Goal: Information Seeking & Learning: Understand process/instructions

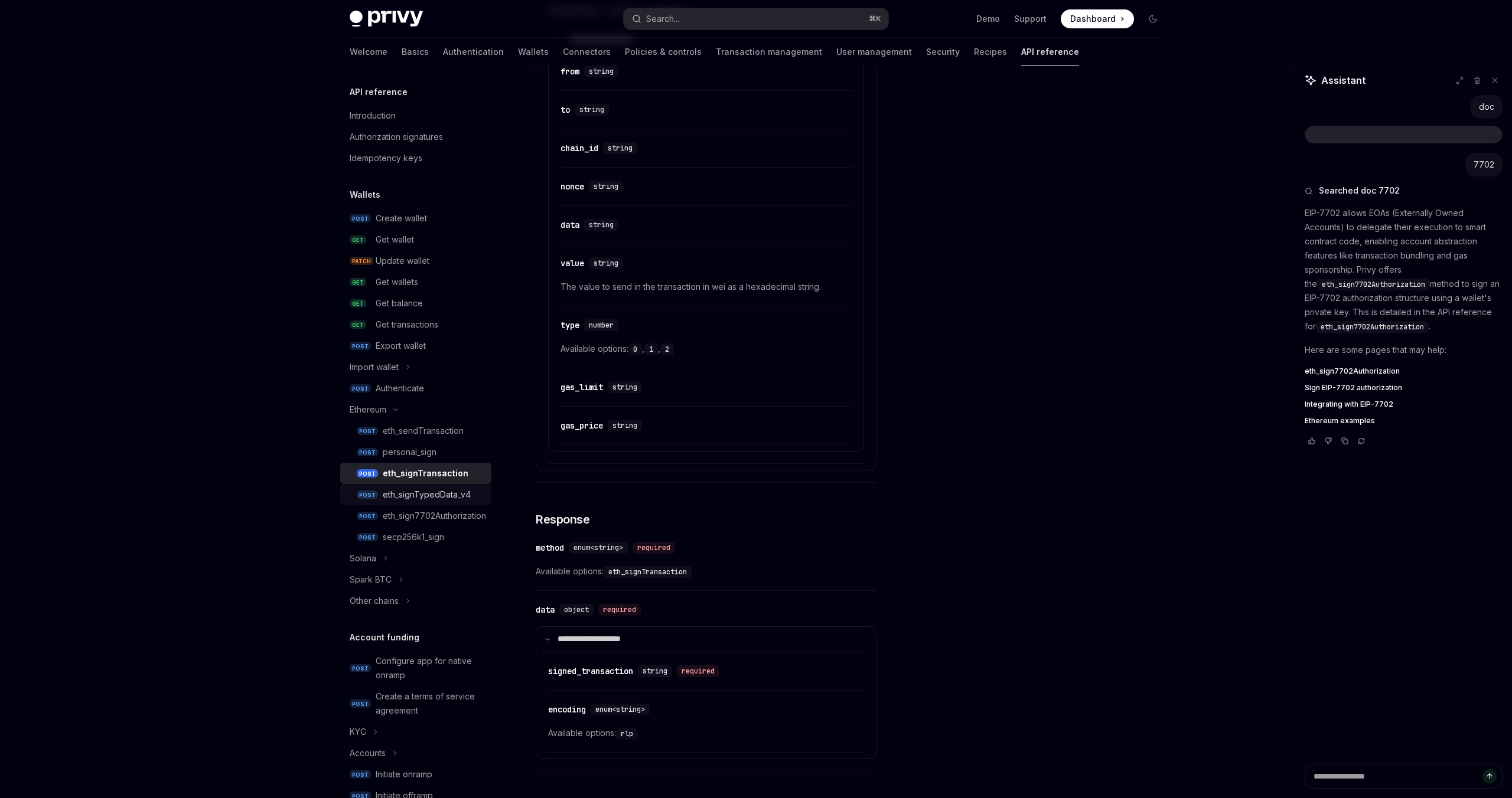
scroll to position [175, 0]
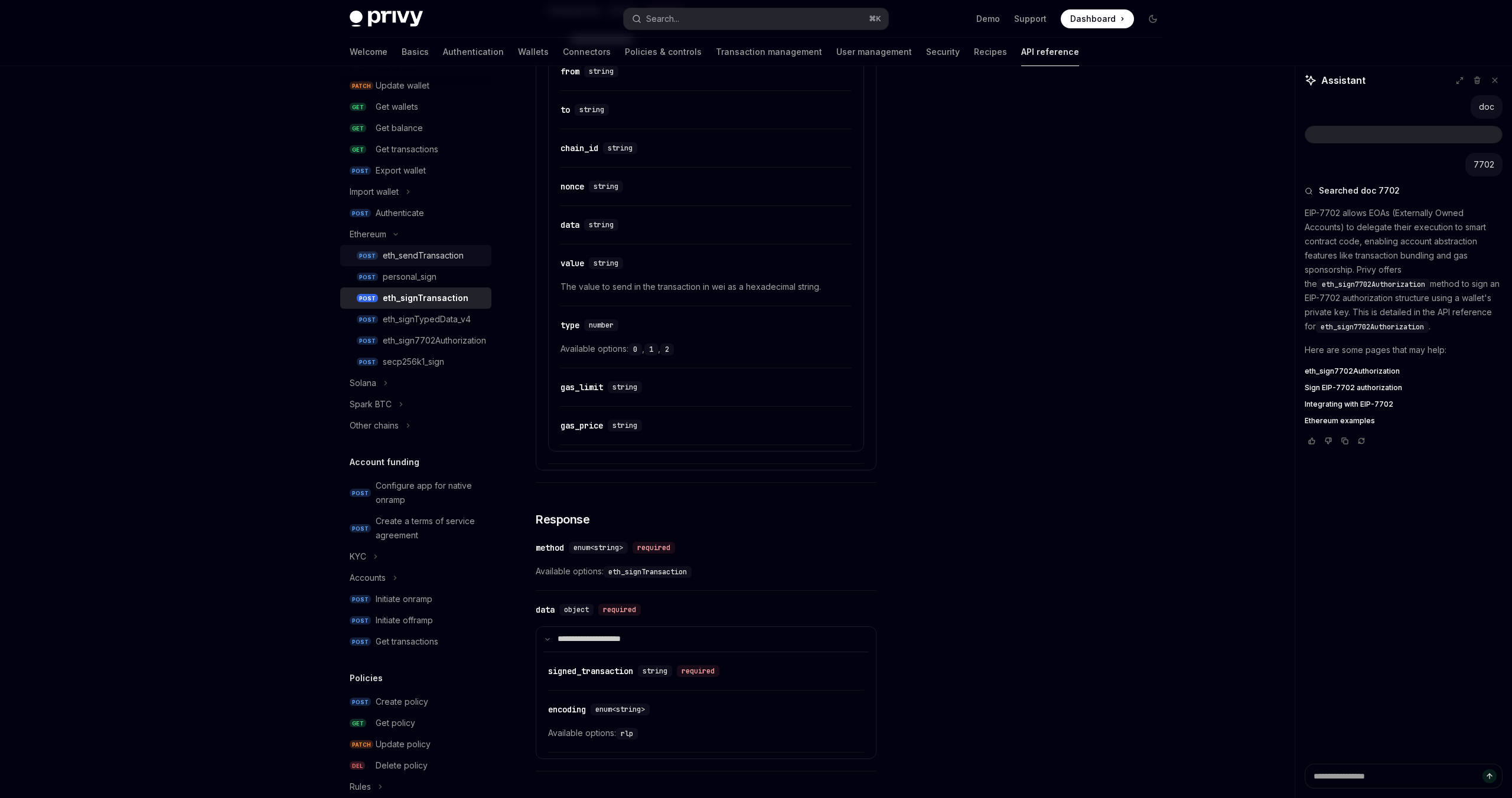
click at [452, 252] on div "eth_sendTransaction" at bounding box center [423, 255] width 81 height 14
click at [449, 255] on div "eth_sendTransaction" at bounding box center [423, 255] width 81 height 14
click at [430, 256] on div "eth_sendTransaction" at bounding box center [423, 255] width 81 height 14
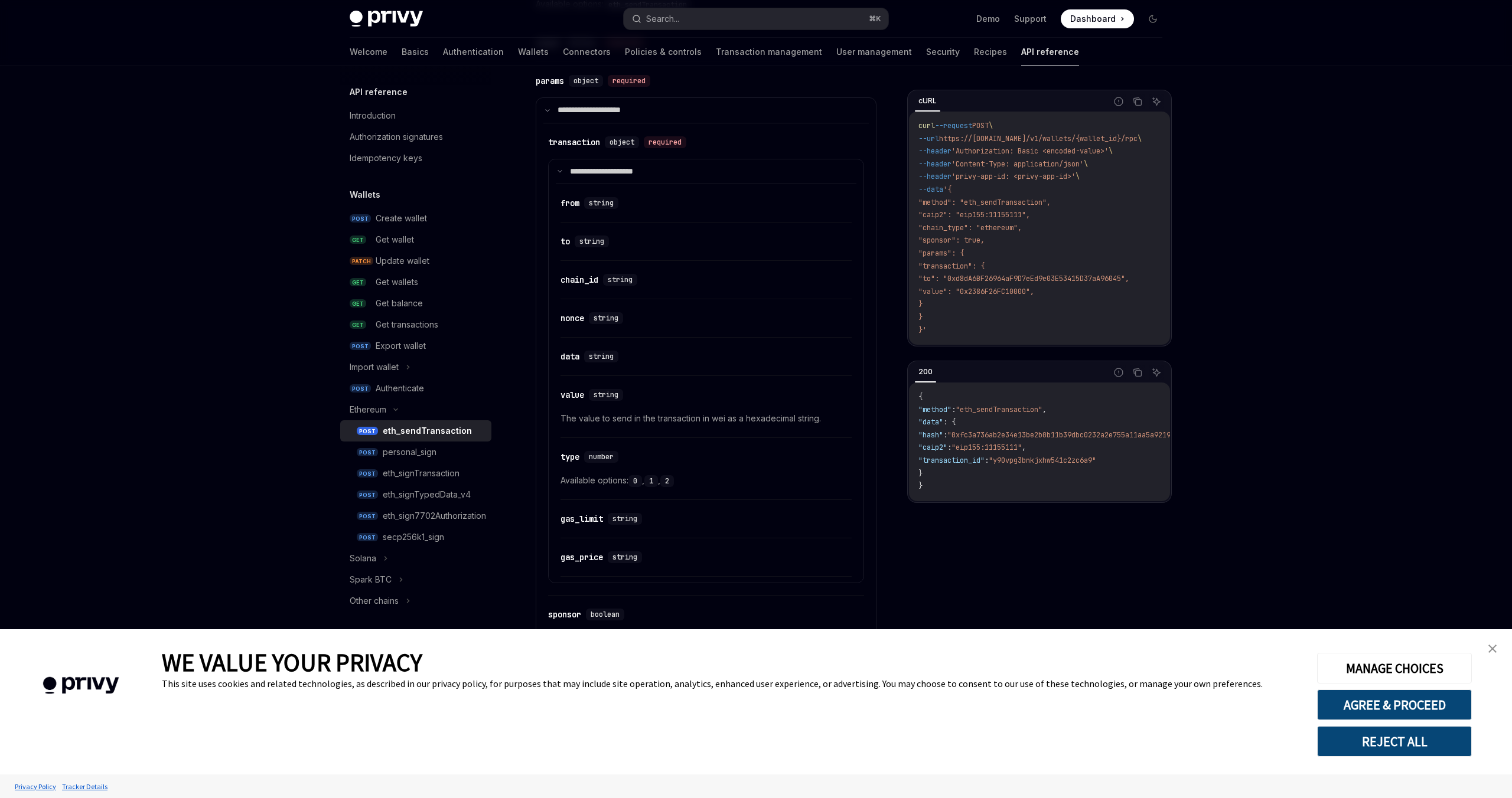
scroll to position [658, 0]
click at [1490, 643] on link "close banner" at bounding box center [1492, 649] width 24 height 24
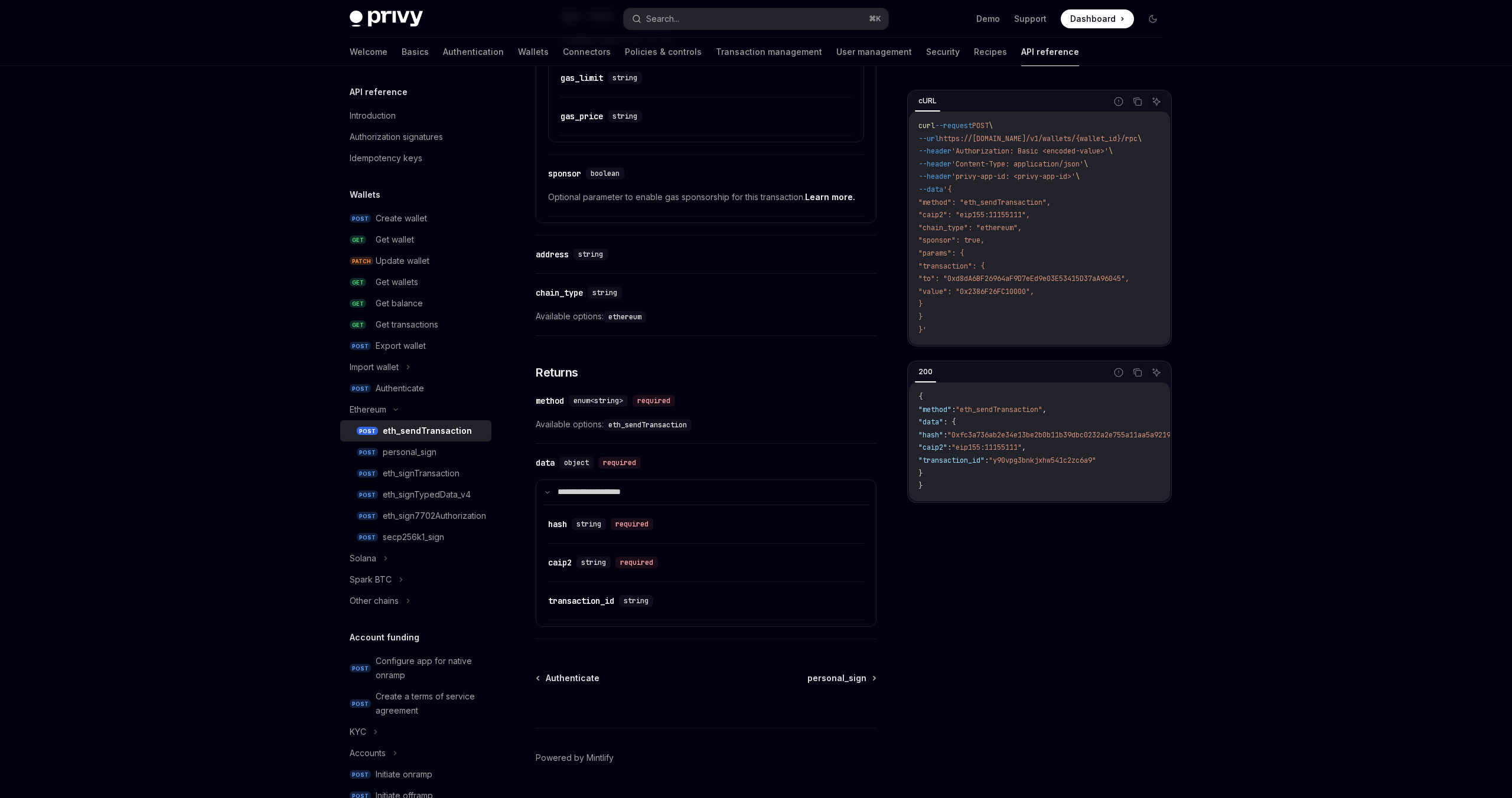
scroll to position [1130, 0]
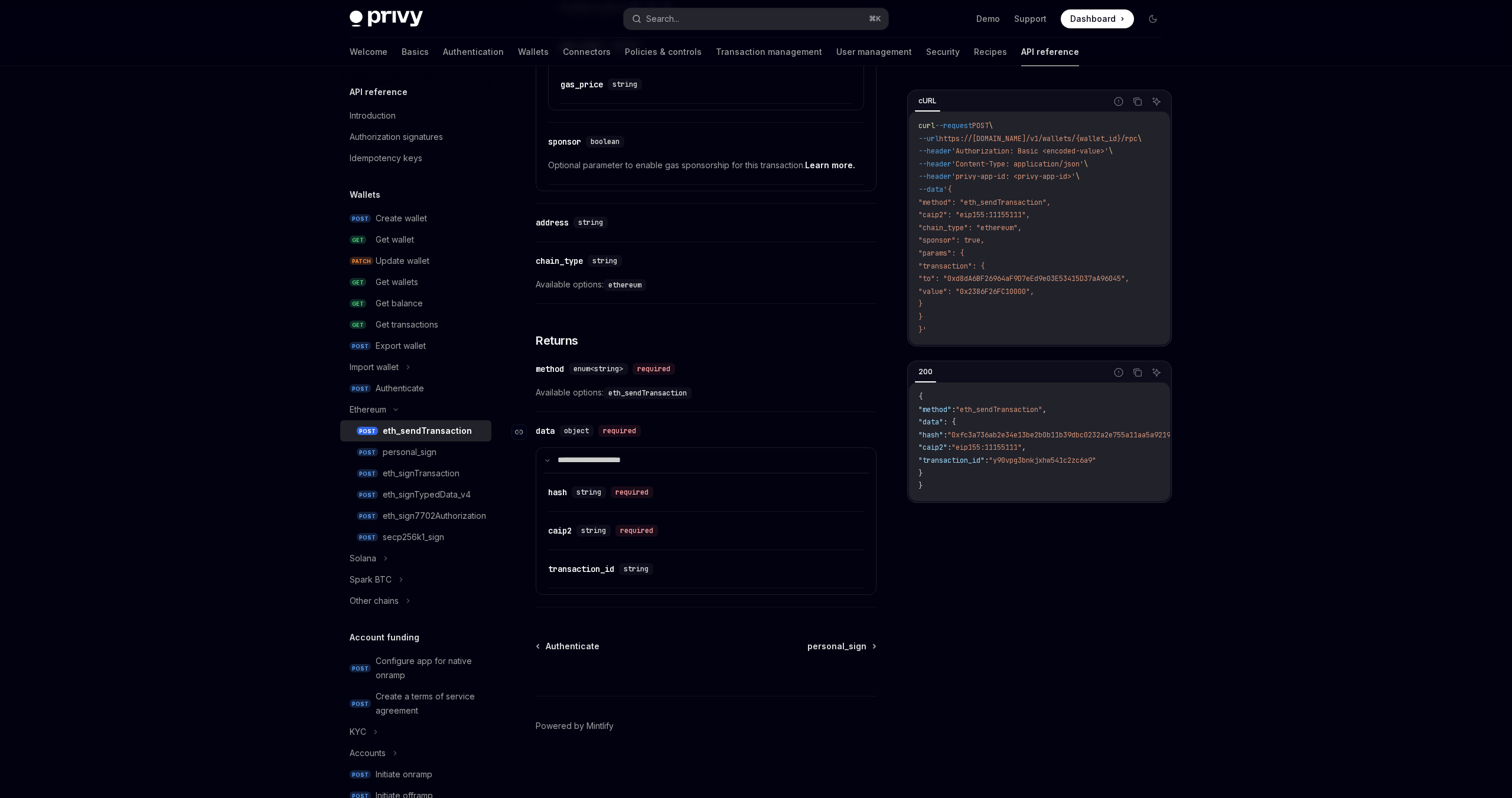
click at [548, 426] on div "data" at bounding box center [545, 431] width 19 height 12
click at [587, 433] on span "object" at bounding box center [576, 431] width 25 height 9
click at [593, 431] on div "object" at bounding box center [576, 431] width 34 height 12
click at [613, 431] on div "required" at bounding box center [620, 431] width 43 height 12
click at [557, 428] on div "​ data object required" at bounding box center [590, 431] width 110 height 12
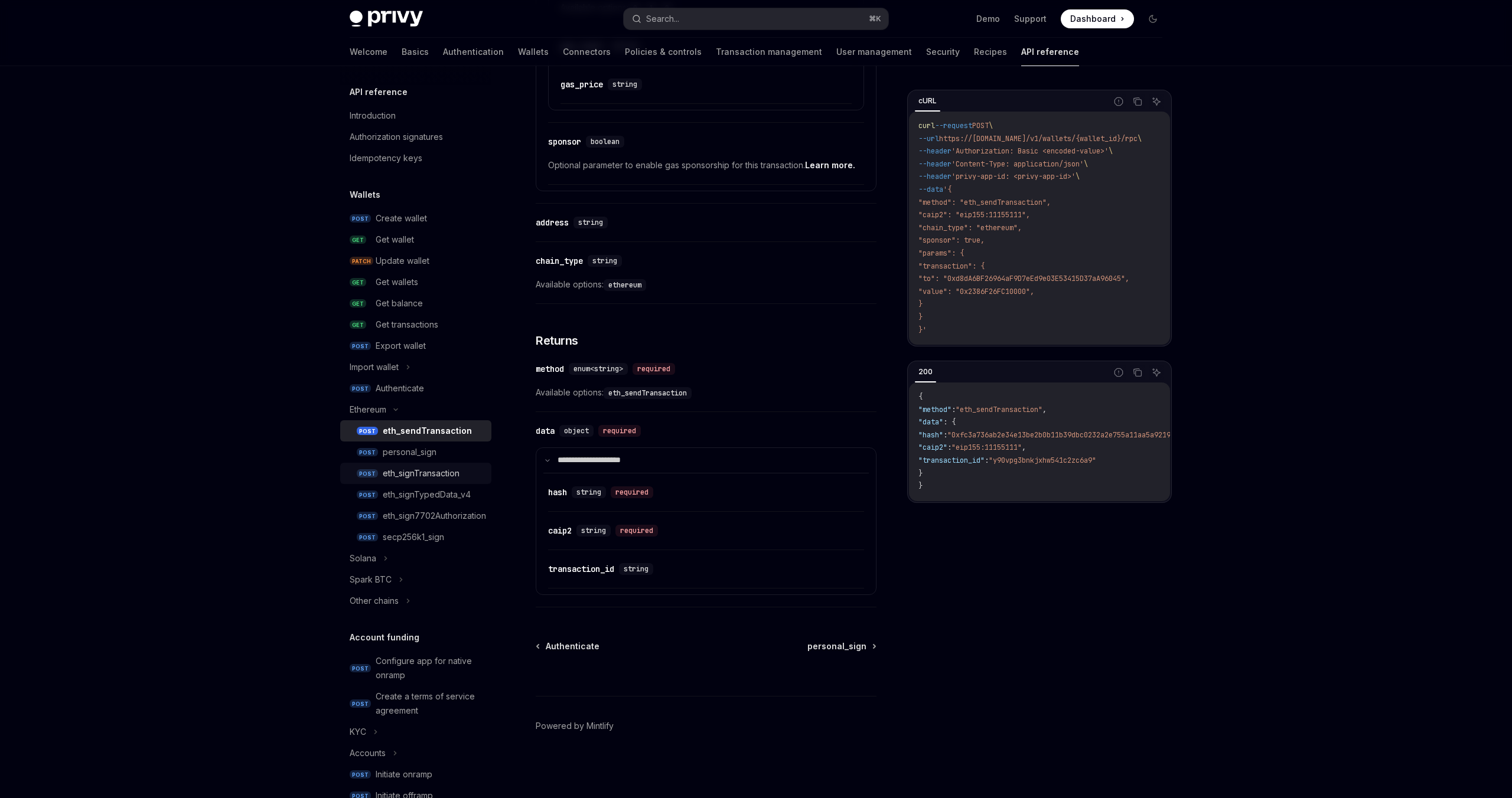
click at [423, 469] on div "eth_signTransaction" at bounding box center [421, 473] width 77 height 14
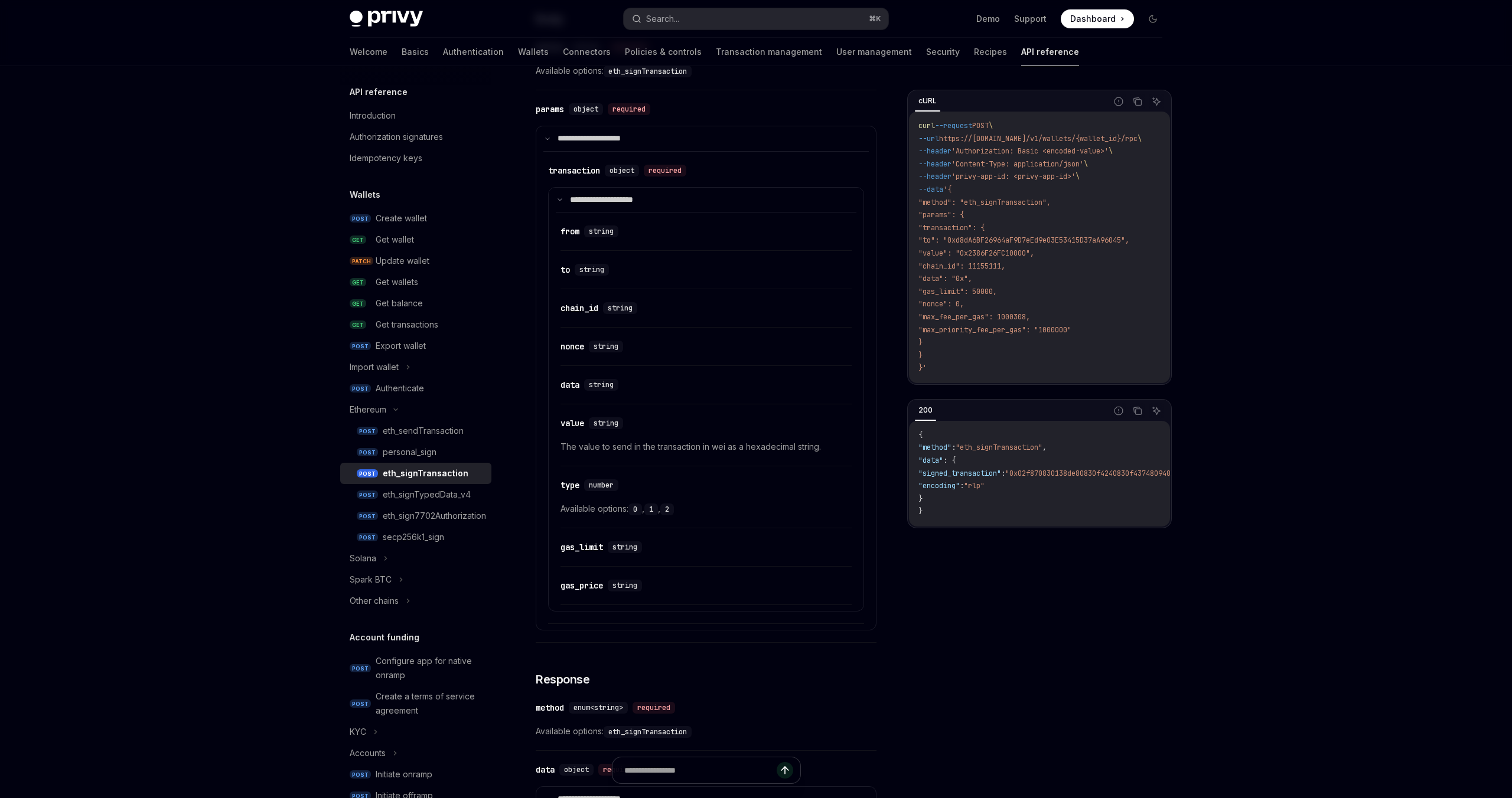
scroll to position [494, 0]
click at [563, 205] on summary "**********" at bounding box center [706, 201] width 315 height 25
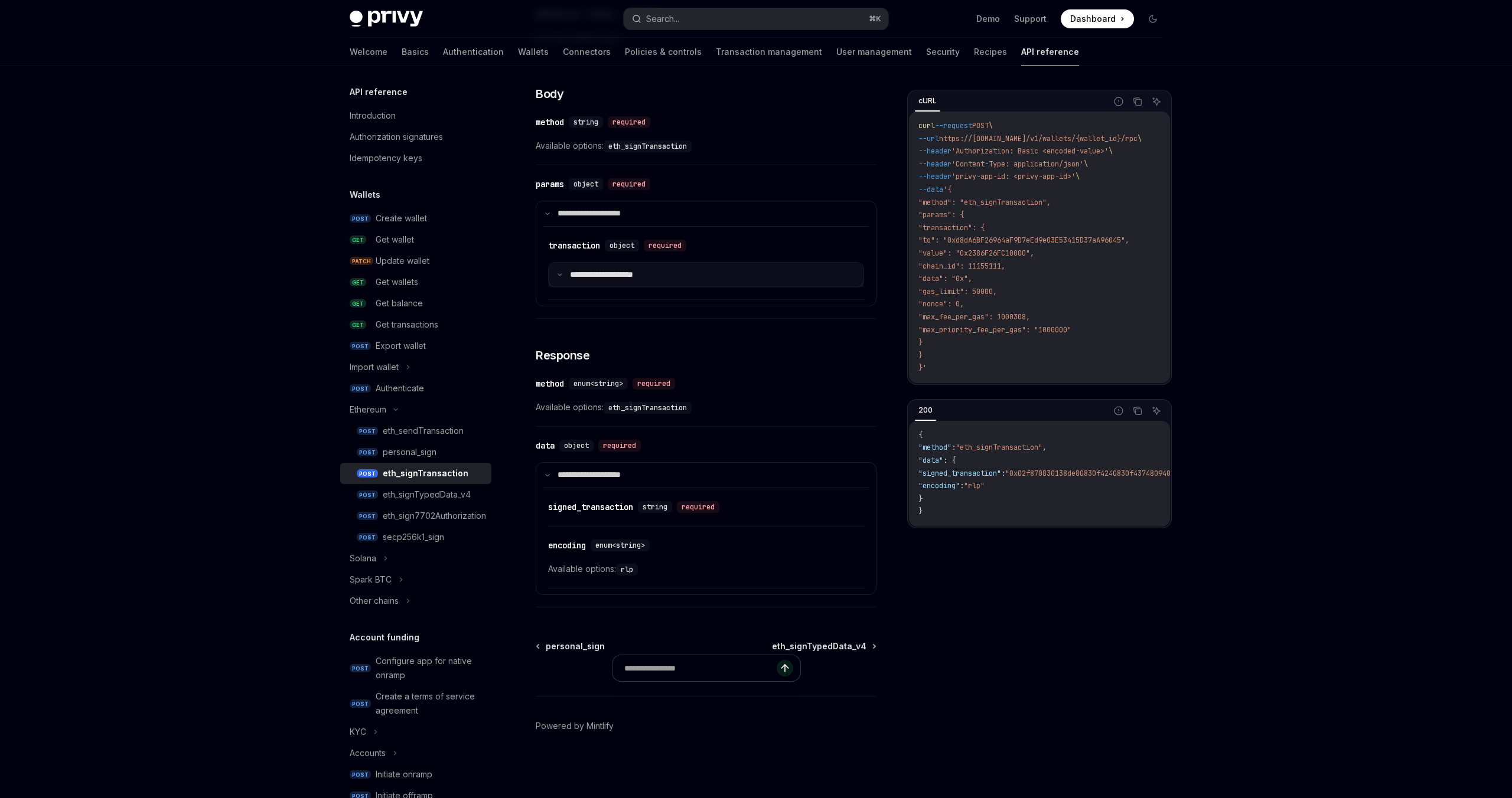
scroll to position [421, 0]
click at [562, 274] on icon at bounding box center [559, 274] width 6 height 6
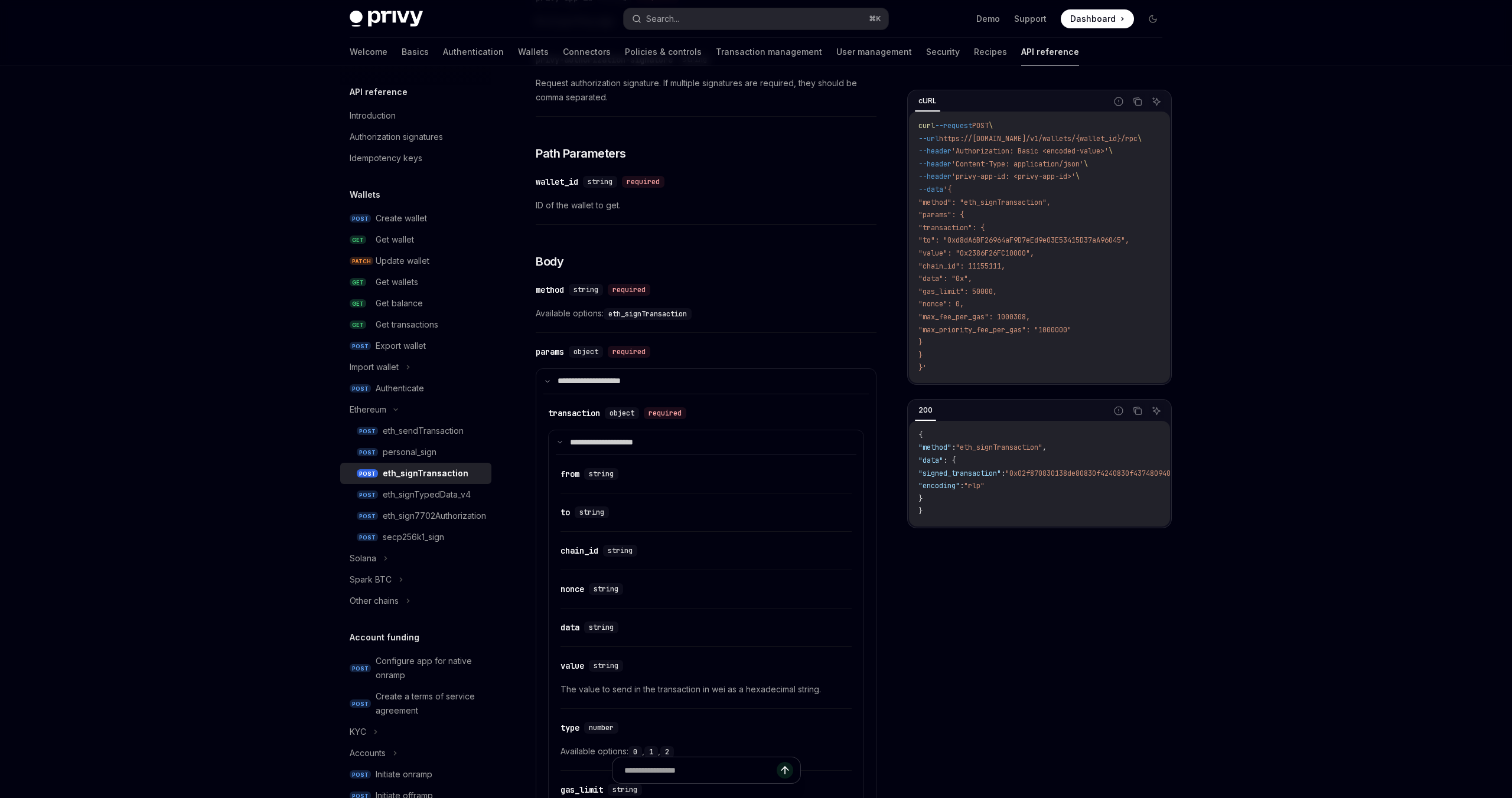
scroll to position [0, 0]
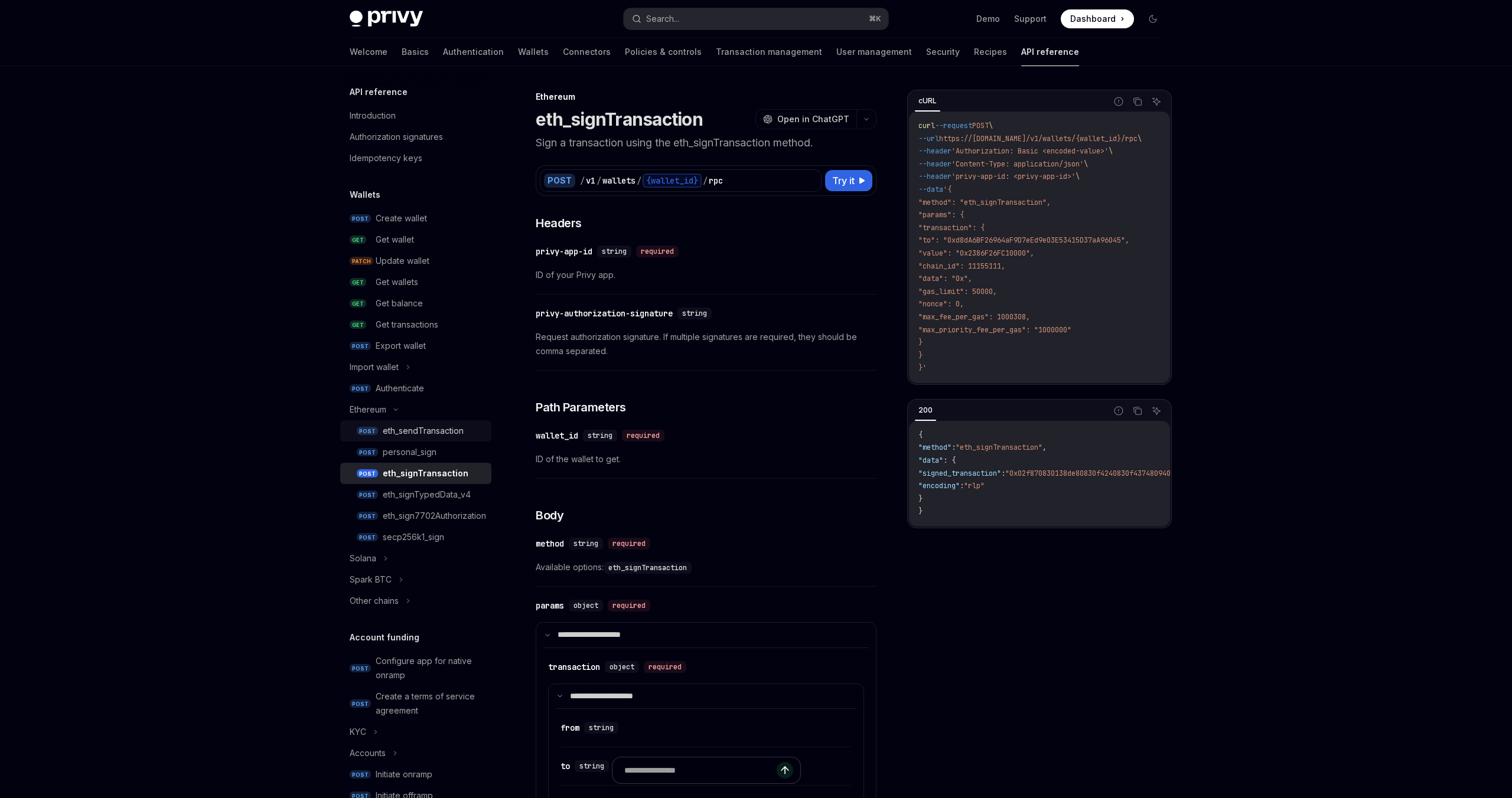
click at [437, 436] on div "eth_sendTransaction" at bounding box center [423, 431] width 81 height 14
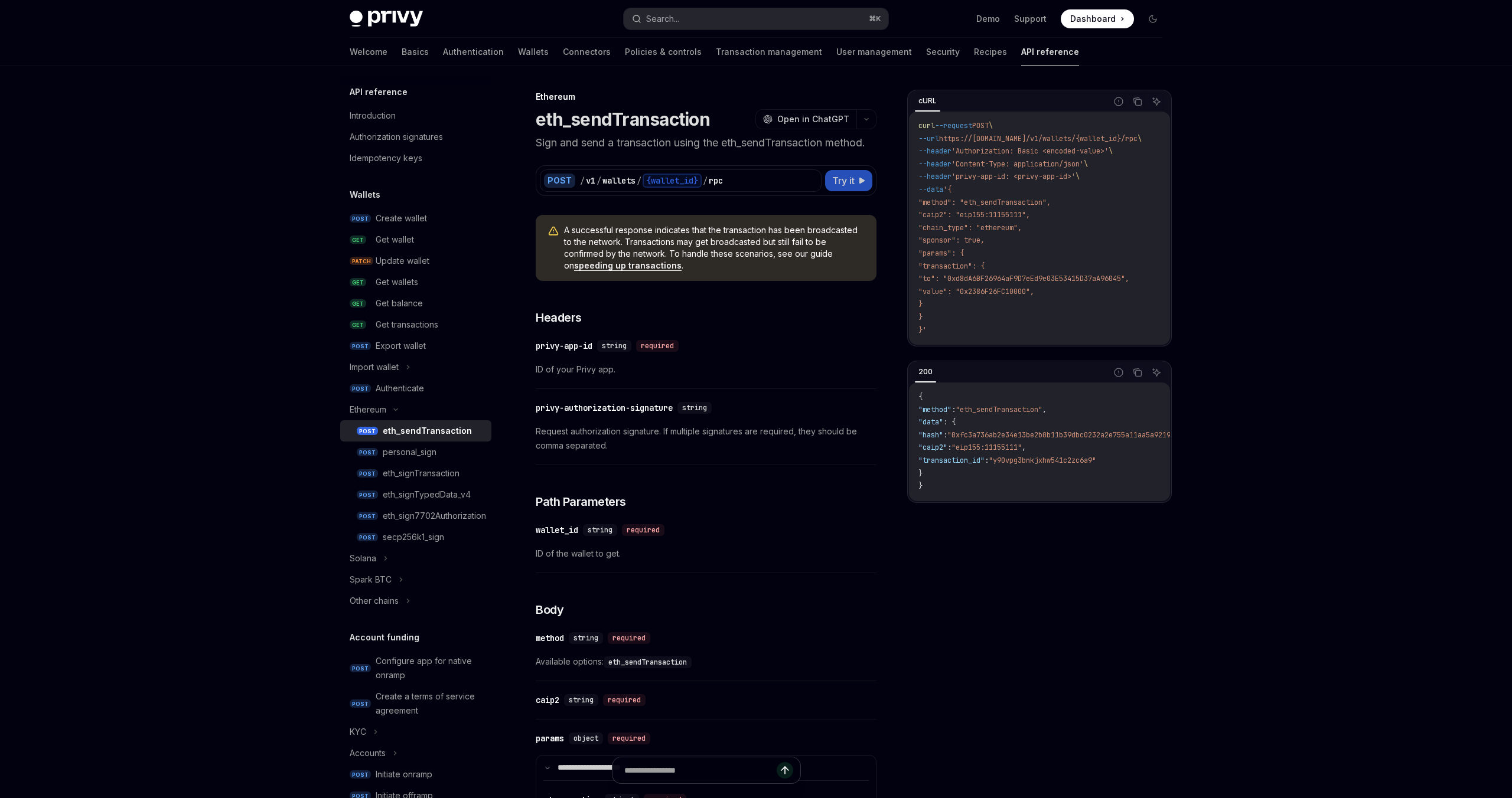
click at [832, 178] on span "Try it" at bounding box center [843, 180] width 23 height 14
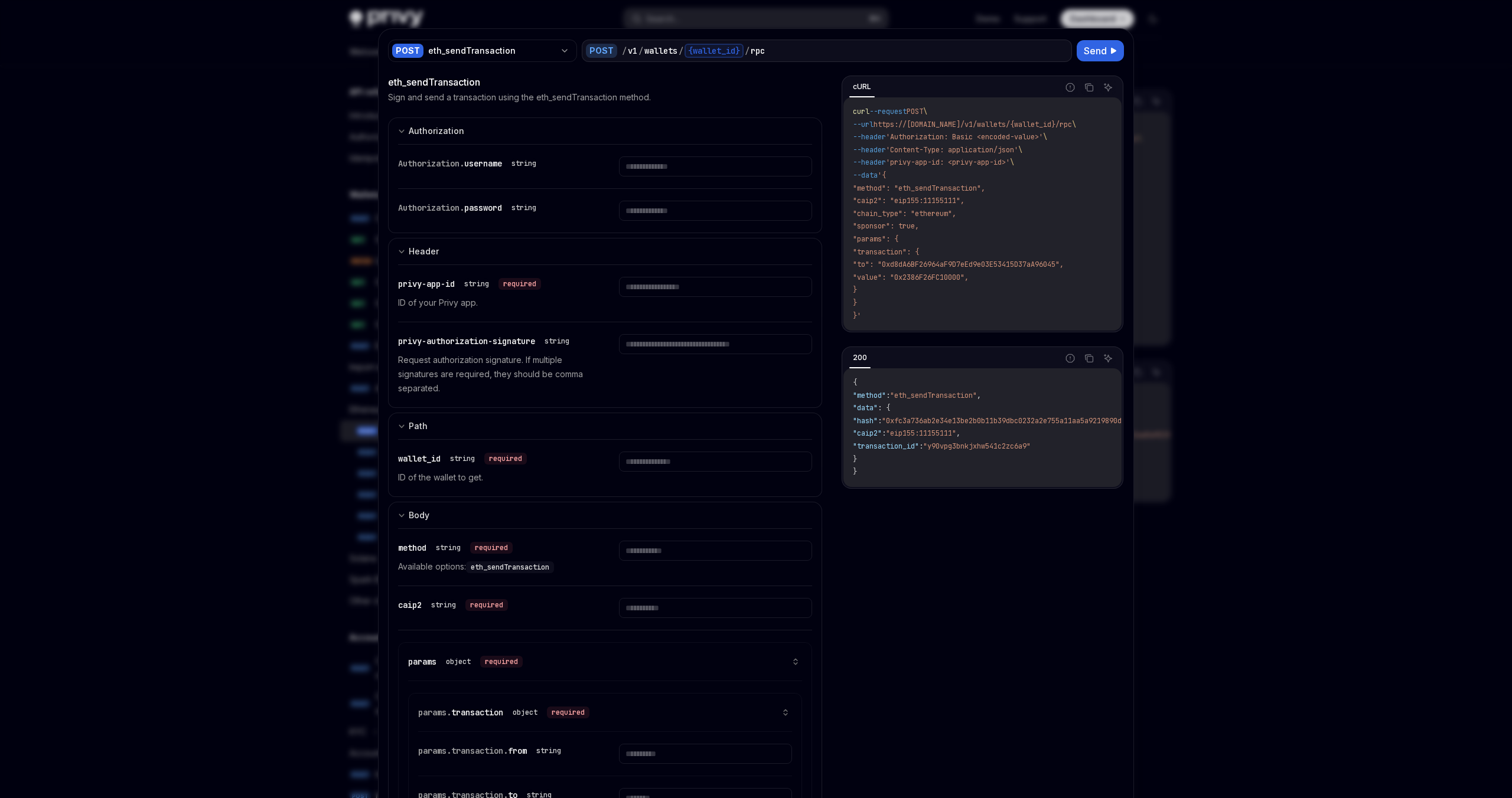
click at [471, 9] on div at bounding box center [756, 399] width 1512 height 798
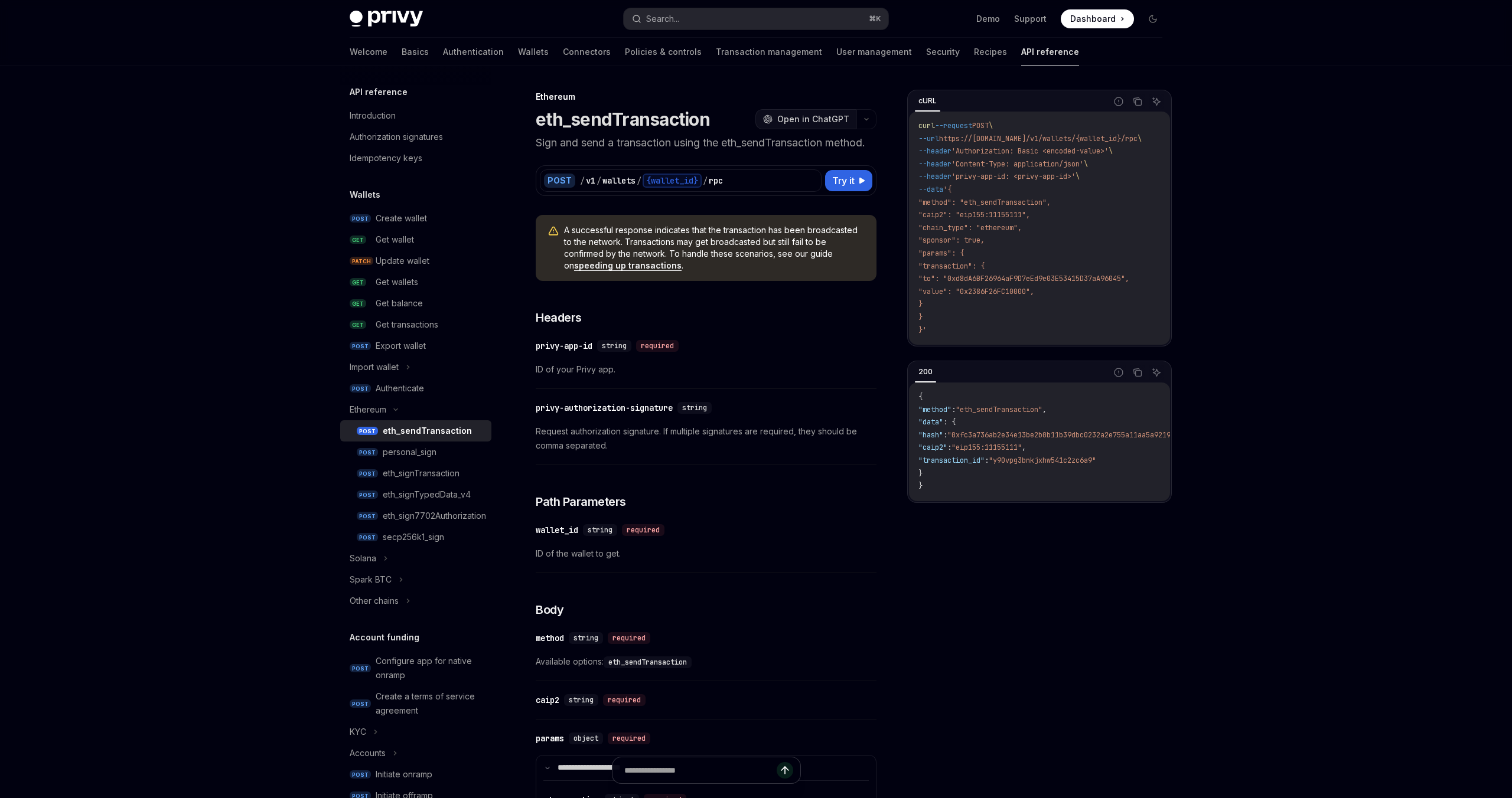
click at [813, 120] on span "Open in ChatGPT" at bounding box center [813, 119] width 72 height 12
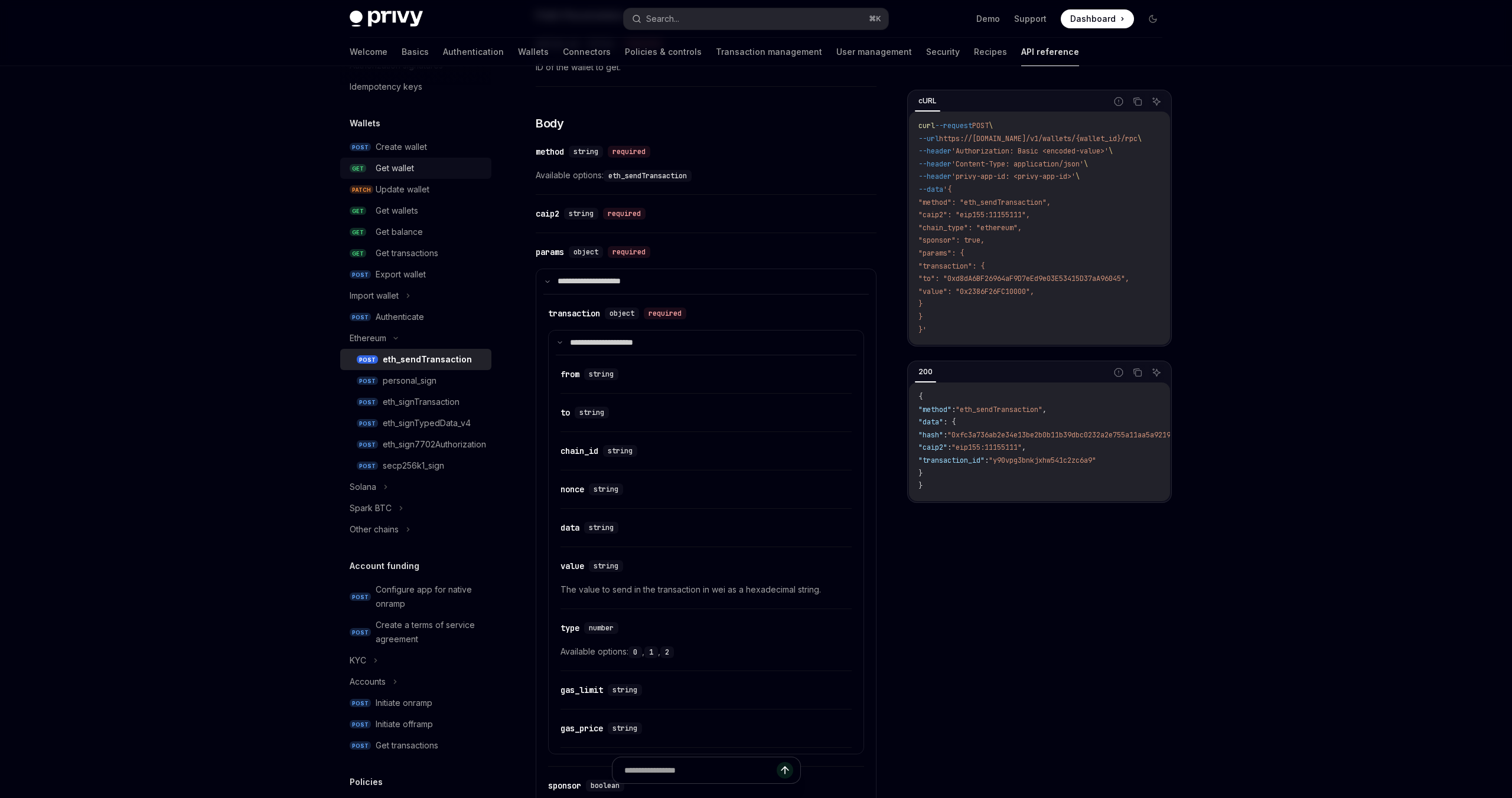
scroll to position [77, 0]
click at [415, 226] on div "Get balance" at bounding box center [399, 226] width 47 height 14
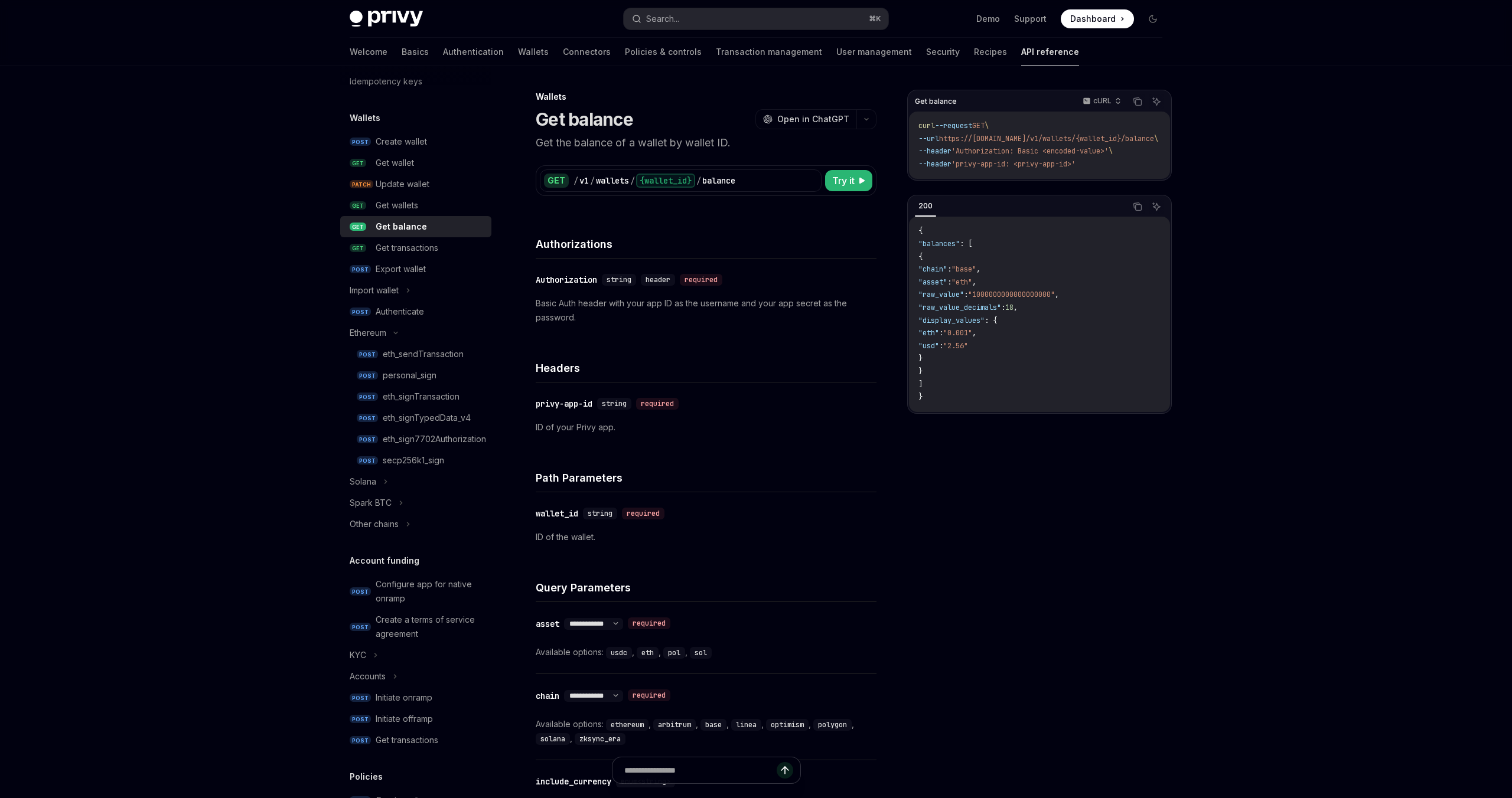
click at [617, 125] on h1 "Get balance" at bounding box center [584, 119] width 98 height 21
drag, startPoint x: 539, startPoint y: 121, endPoint x: 657, endPoint y: 115, distance: 118.2
click at [657, 115] on div "Get balance OpenAI Open in ChatGPT" at bounding box center [706, 119] width 341 height 21
copy h1 "Get balance"
type textarea "*"
